Goal: Information Seeking & Learning: Learn about a topic

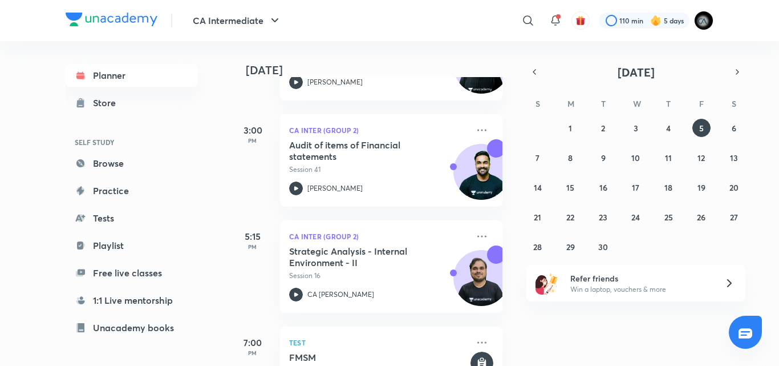
scroll to position [387, 0]
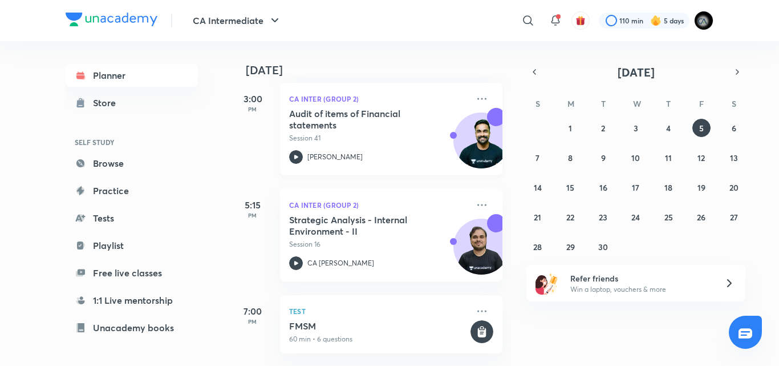
click at [408, 122] on div "Audit of items of Financial statements Session 41" at bounding box center [378, 125] width 179 height 35
